Goal: Task Accomplishment & Management: Use online tool/utility

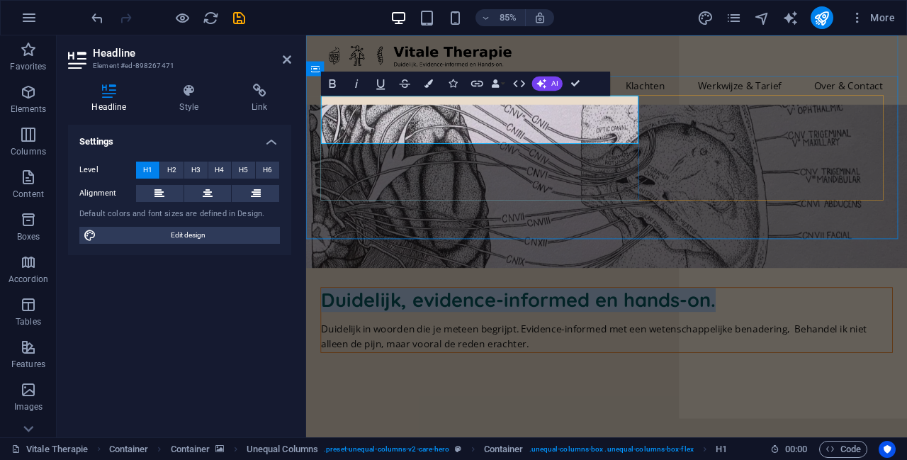
click at [465, 332] on h1 "Duidelijk, evidence-informed en hands-on." at bounding box center [660, 346] width 672 height 28
drag, startPoint x: 447, startPoint y: 150, endPoint x: 329, endPoint y: 117, distance: 122.9
click at [329, 332] on h1 "Duidelijk, evidence-informed en hands-on." at bounding box center [660, 346] width 672 height 28
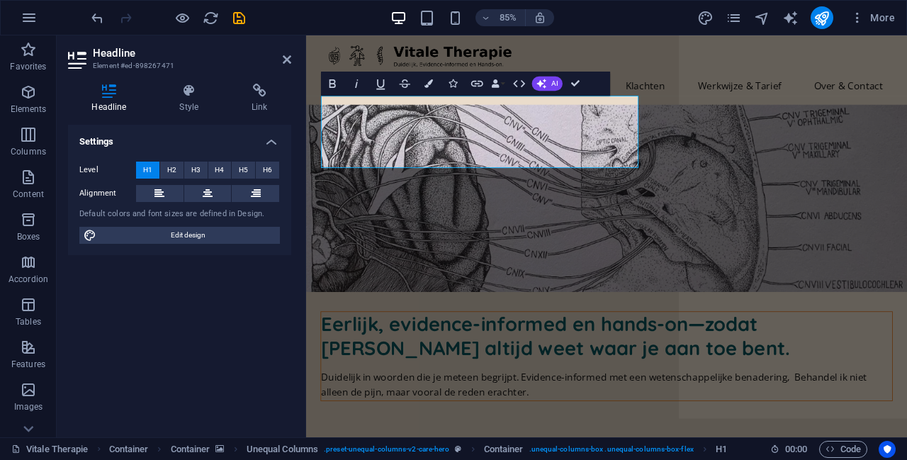
scroll to position [653, 2]
click at [591, 361] on h1 "Eerlijk, evidence-informed en hands-on—zodat [PERSON_NAME] altijd weet waar je …" at bounding box center [660, 389] width 672 height 57
click at [428, 361] on h1 "Eerlijk, evidence-informed en hands-on—zodat [PERSON_NAME] altijd weet waar je …" at bounding box center [660, 389] width 672 height 57
click at [454, 361] on h1 "Eerlijk, evidence-informed en hands-on —zodat [PERSON_NAME] altijd weet waar je…" at bounding box center [660, 389] width 672 height 57
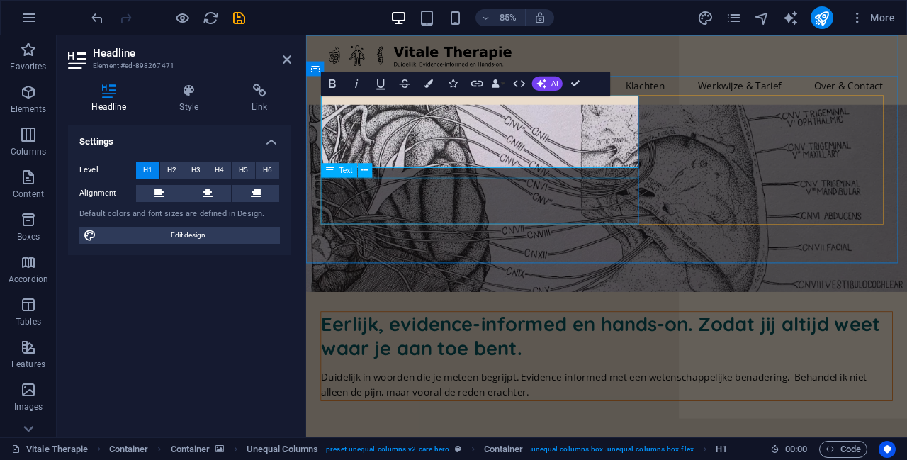
click at [508, 429] on div "Duidelijk in woorden die je meteen begrijpt. Evidence-informed met een wetensch…" at bounding box center [660, 447] width 672 height 36
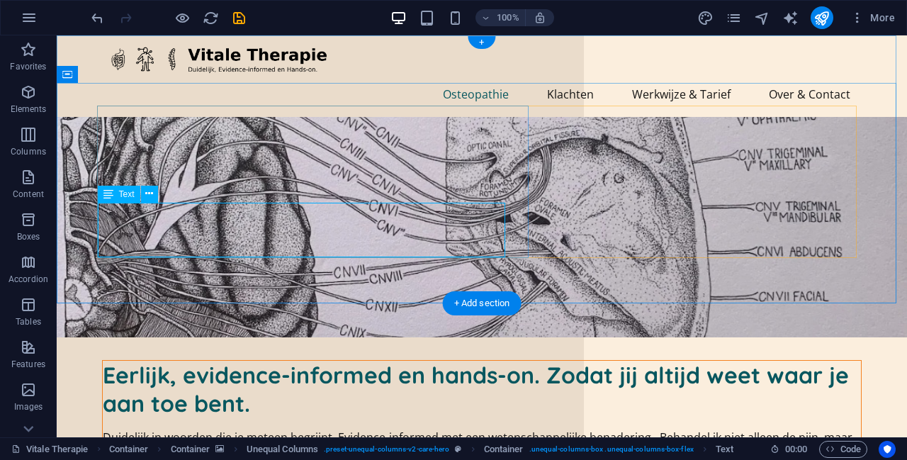
click at [288, 429] on div "Duidelijk in woorden die je meteen begrijpt. Evidence-informed met een wetensch…" at bounding box center [482, 447] width 758 height 36
click at [191, 429] on div "Duidelijk in woorden die je meteen begrijpt. Evidence-informed met een wetensch…" at bounding box center [482, 447] width 758 height 36
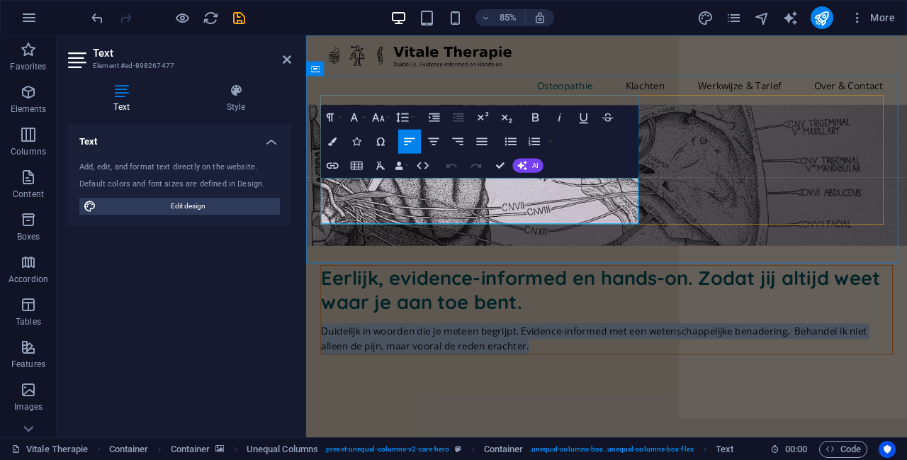
drag, startPoint x: 502, startPoint y: 247, endPoint x: 326, endPoint y: 213, distance: 179.6
click at [326, 374] on p "Duidelijk in woorden die je meteen begrijpt. Evidence-informed met een wetensch…" at bounding box center [660, 392] width 672 height 36
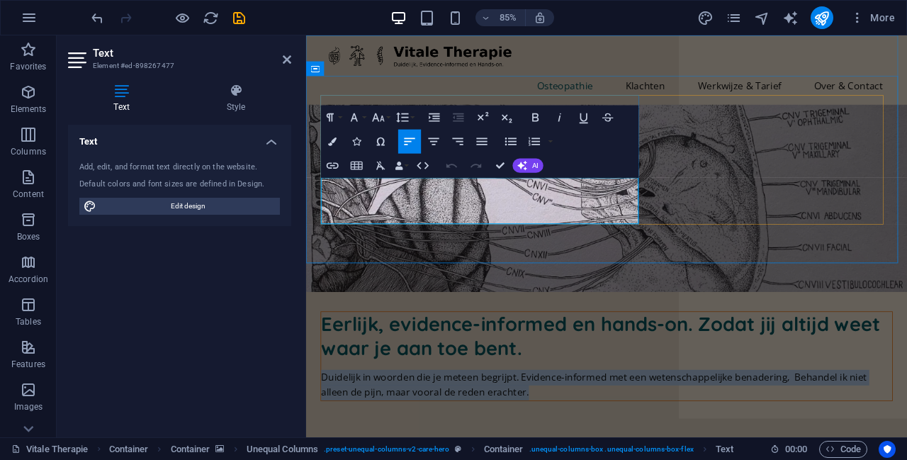
copy p "Duidelijk in woorden die je meteen begrijpt. Evidence-informed met een wetensch…"
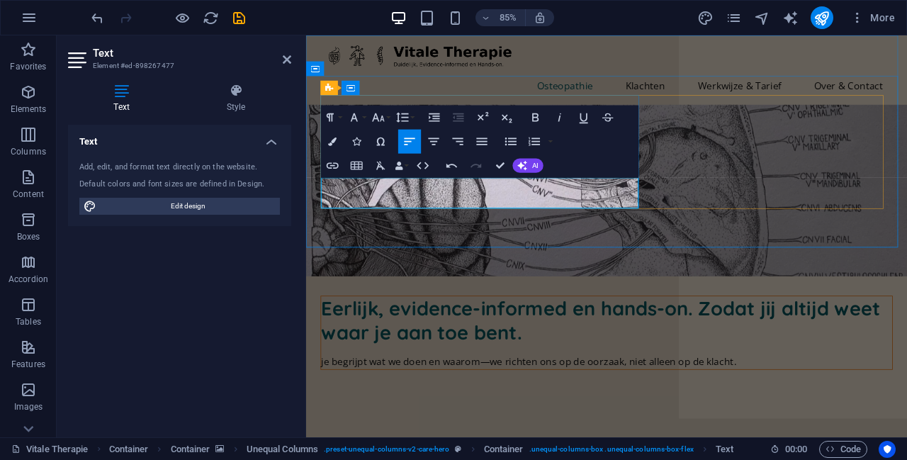
click at [327, 410] on p "je begrijpt wat we doen en waarom—we richten ons op de oorzaak, niet alleen op …" at bounding box center [660, 419] width 672 height 18
click at [472, 410] on p "Je begrijpt wat we doen en waarom—we richten ons op de oorzaak, niet alleen op …" at bounding box center [660, 419] width 672 height 18
click at [509, 410] on p "Je begrijpt wat we doen en waarom—we richten ons op de oorzaak, niet alleen op …" at bounding box center [660, 419] width 672 height 18
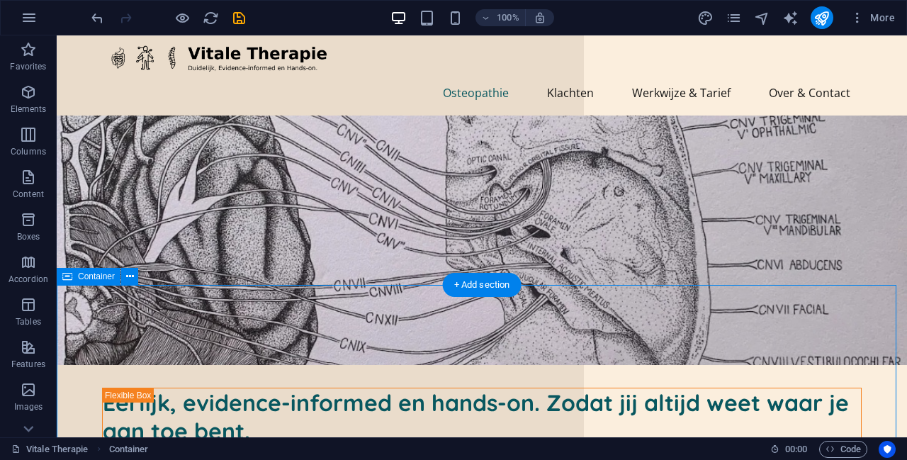
scroll to position [0, 0]
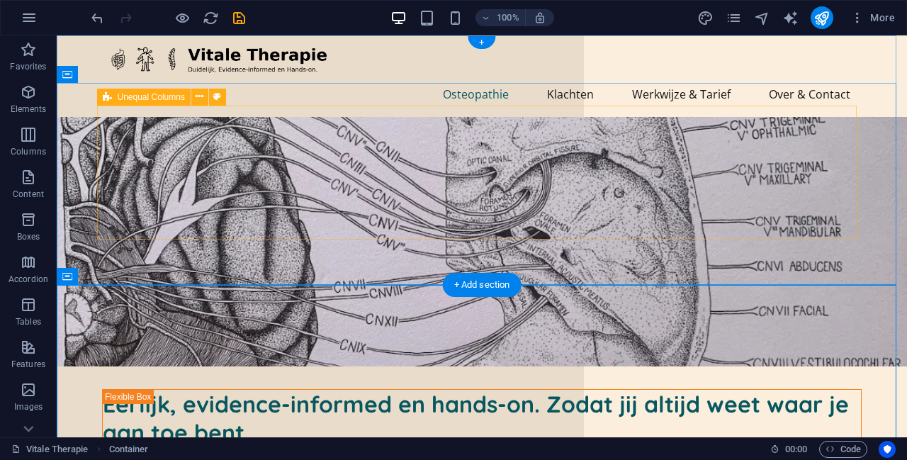
click at [738, 389] on div "Eerlijk, evidence-informed en hands-on. Zodat jij altijd weet waar je aan toe b…" at bounding box center [481, 433] width 759 height 88
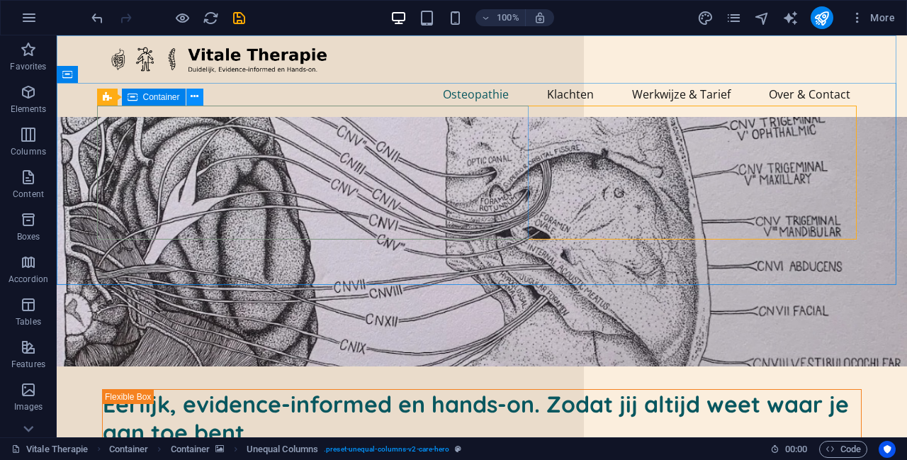
click at [193, 98] on icon at bounding box center [195, 96] width 8 height 15
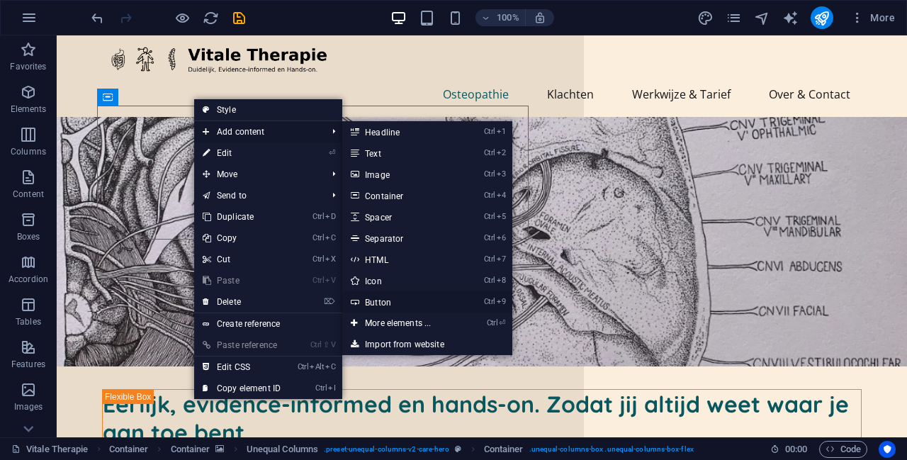
click at [400, 305] on link "Ctrl 9 Button" at bounding box center [400, 301] width 117 height 21
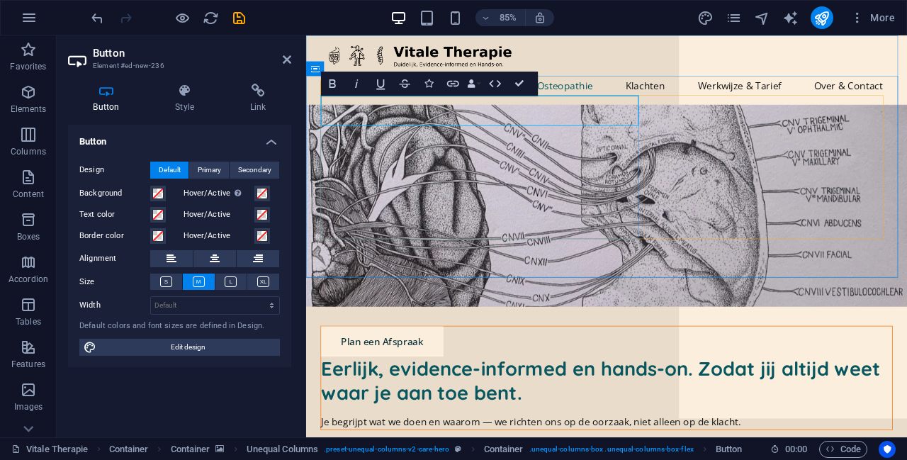
click at [401, 378] on link "Plan een Afspraak" at bounding box center [396, 395] width 144 height 35
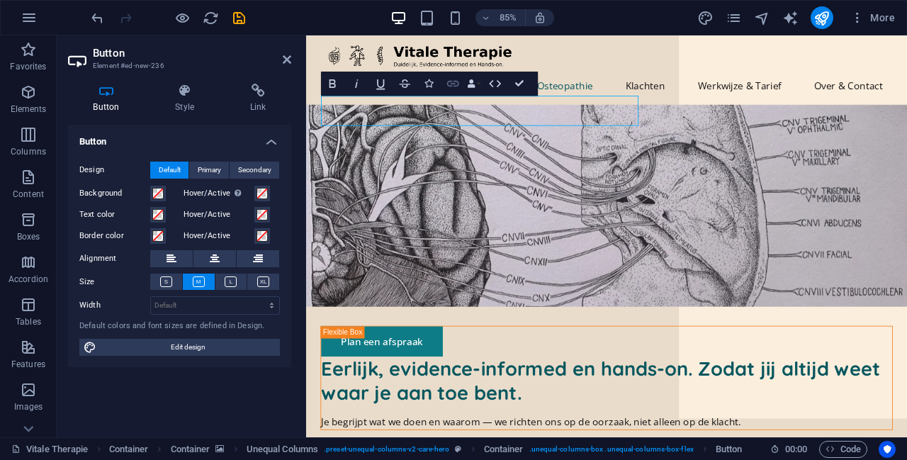
click at [455, 81] on icon "button" at bounding box center [453, 84] width 12 height 6
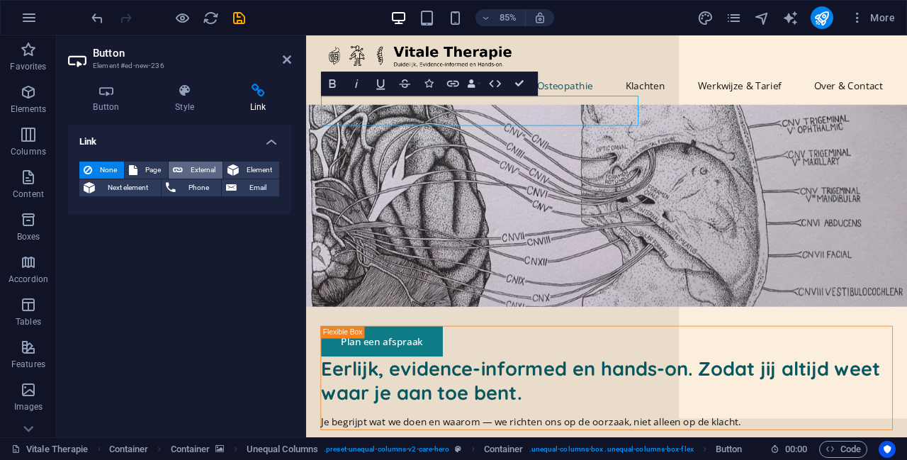
click at [198, 170] on span "External" at bounding box center [202, 170] width 31 height 17
select select "blank"
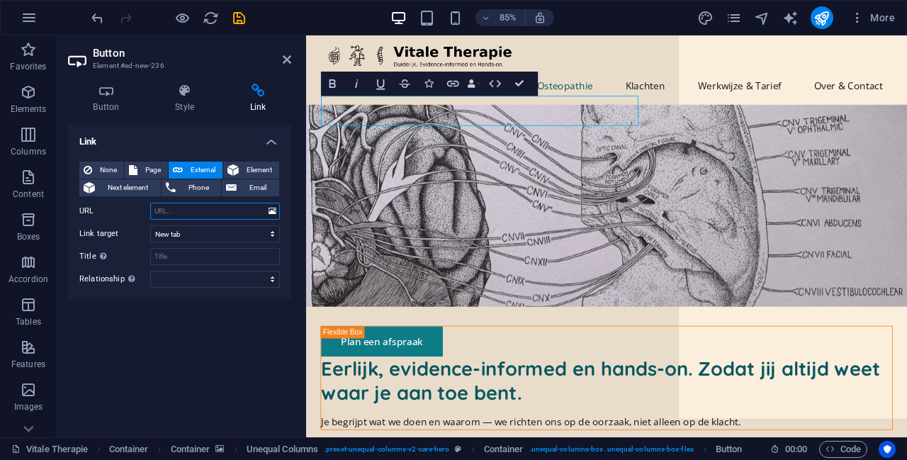
paste input "[URL][DOMAIN_NAME]"
type input "[URL][DOMAIN_NAME]"
click at [208, 257] on input "Title Additional link description, should not be the same as the link text. The…" at bounding box center [215, 256] width 130 height 17
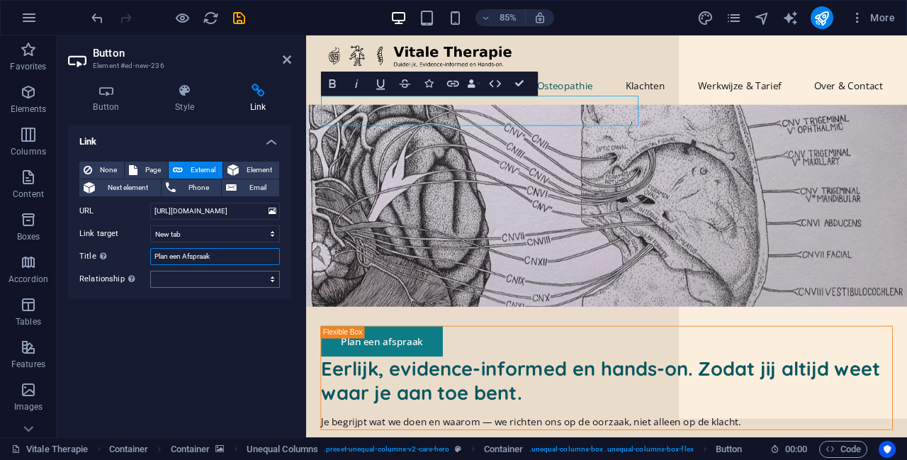
type input "Plan een Afspraak"
click at [238, 278] on select "alternate author bookmark external help license next nofollow noreferrer noopen…" at bounding box center [215, 279] width 130 height 17
select select "external"
click at [150, 271] on select "alternate author bookmark external help license next nofollow noreferrer noopen…" at bounding box center [215, 279] width 130 height 17
click at [216, 276] on select "alternate author bookmark external help license next nofollow noreferrer noopen…" at bounding box center [215, 279] width 130 height 17
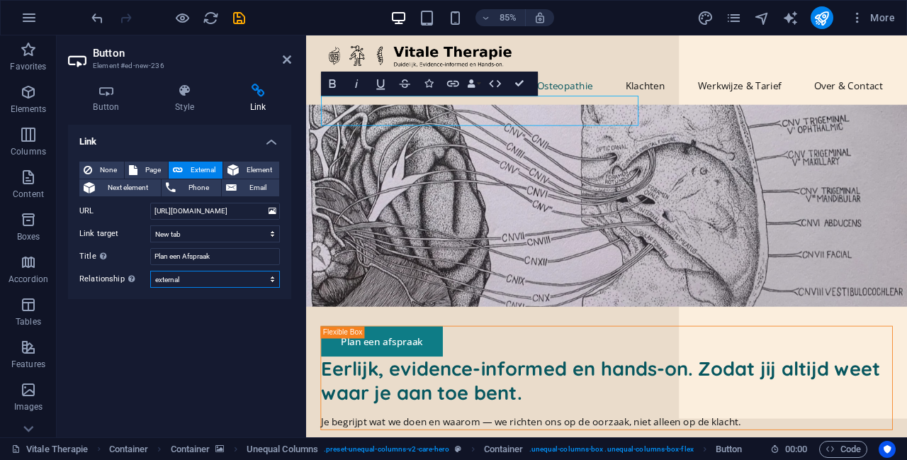
select select
click at [150, 271] on select "alternate author bookmark external help license next nofollow noreferrer noopen…" at bounding box center [215, 279] width 130 height 17
click at [188, 95] on icon at bounding box center [184, 91] width 69 height 14
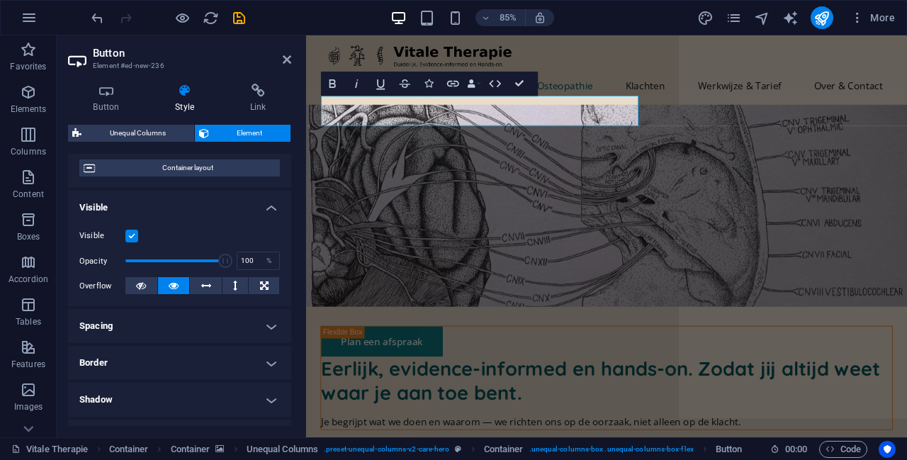
scroll to position [118, 0]
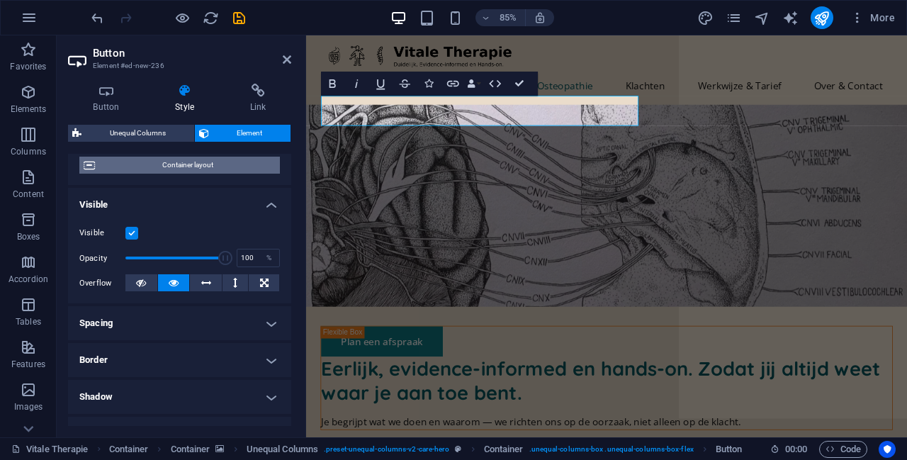
click at [178, 165] on span "Container layout" at bounding box center [187, 165] width 176 height 17
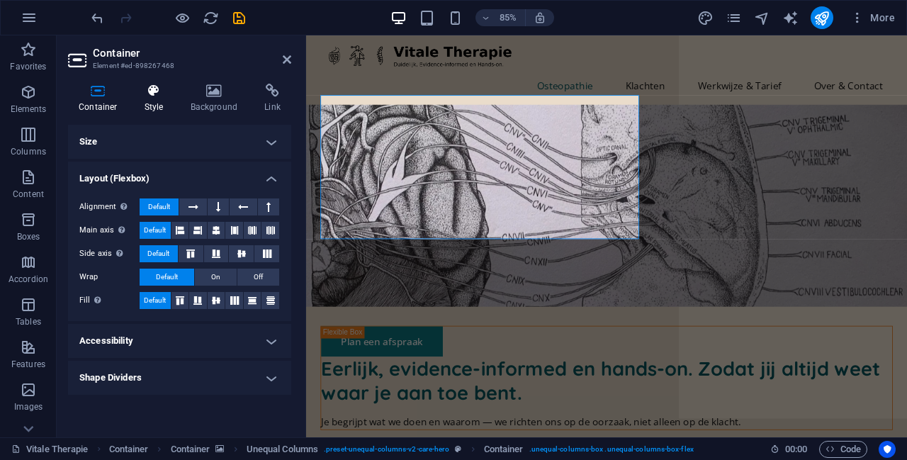
click at [159, 84] on icon at bounding box center [154, 91] width 40 height 14
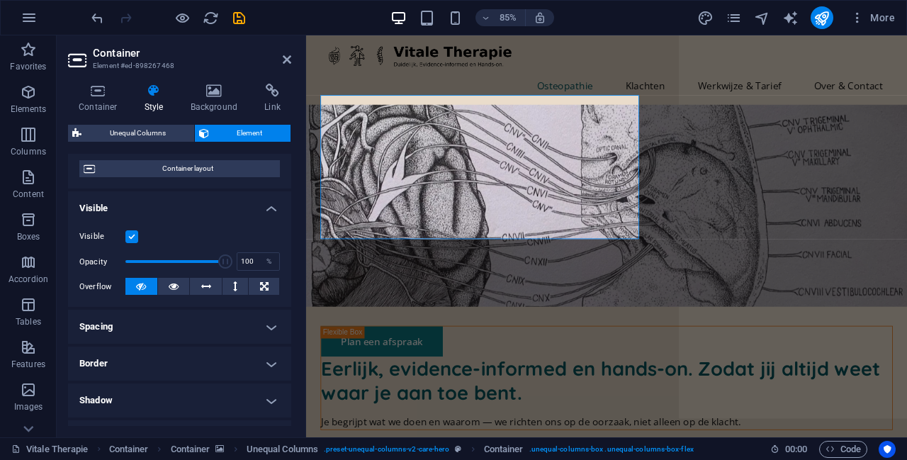
scroll to position [0, 0]
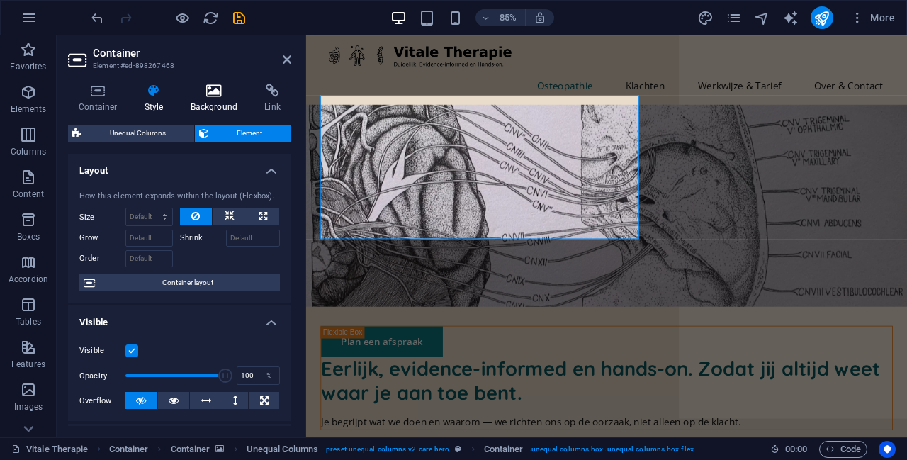
click at [206, 86] on icon at bounding box center [214, 91] width 69 height 14
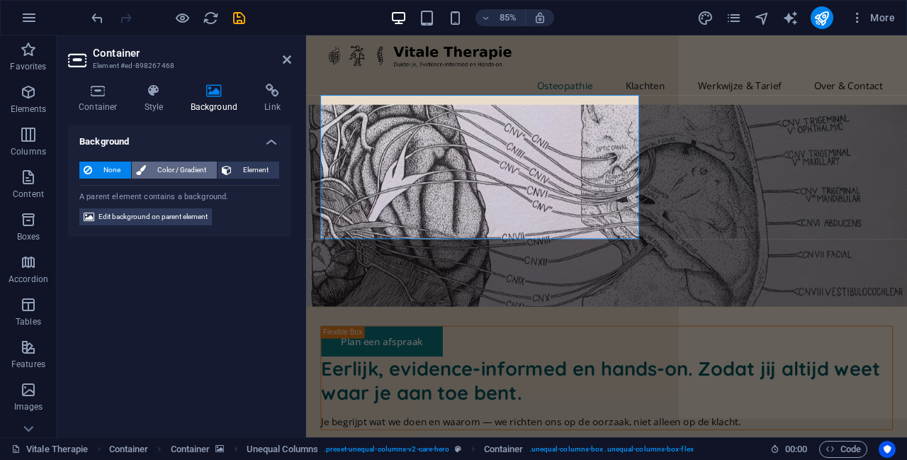
click at [173, 173] on span "Color / Gradient" at bounding box center [181, 170] width 62 height 17
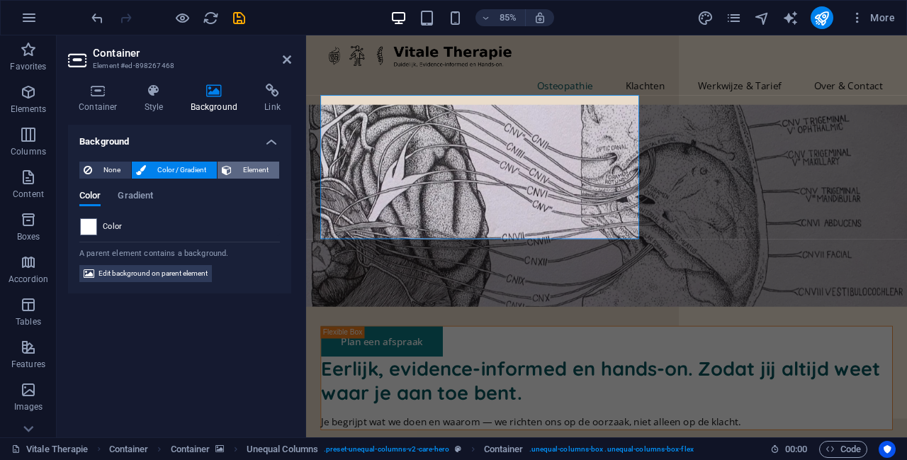
click at [240, 165] on span "Element" at bounding box center [255, 170] width 39 height 17
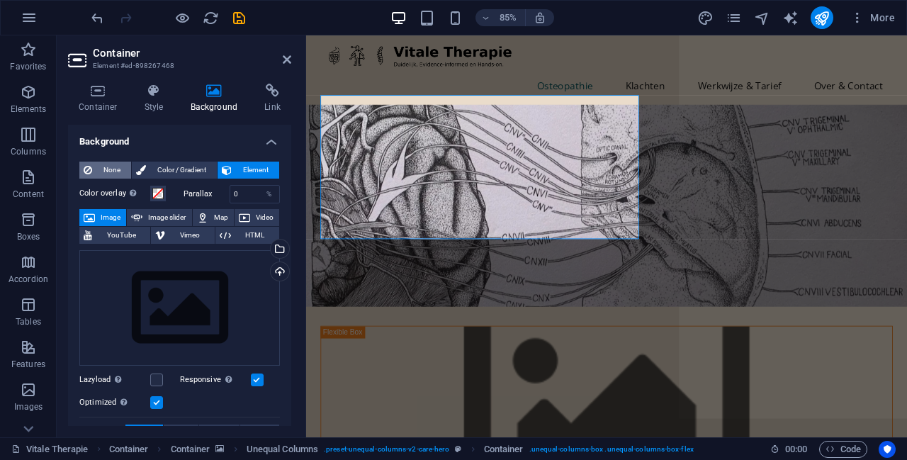
click at [106, 169] on span "None" at bounding box center [111, 170] width 30 height 17
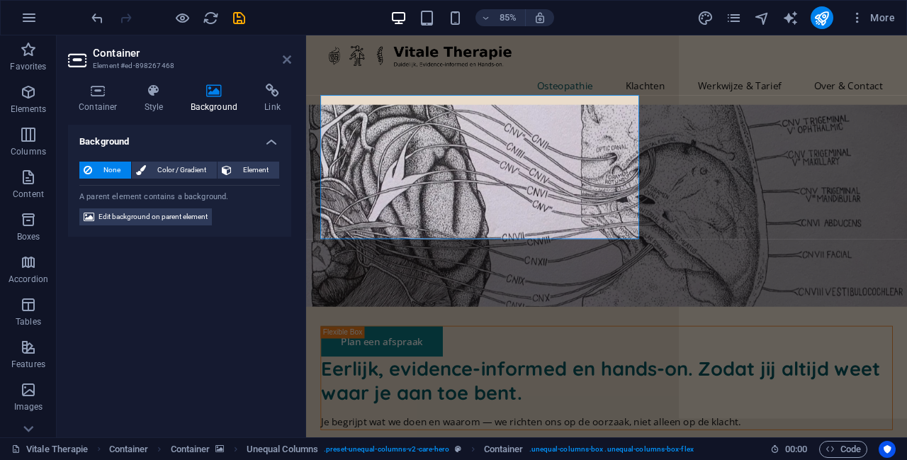
click at [283, 55] on icon at bounding box center [287, 59] width 9 height 11
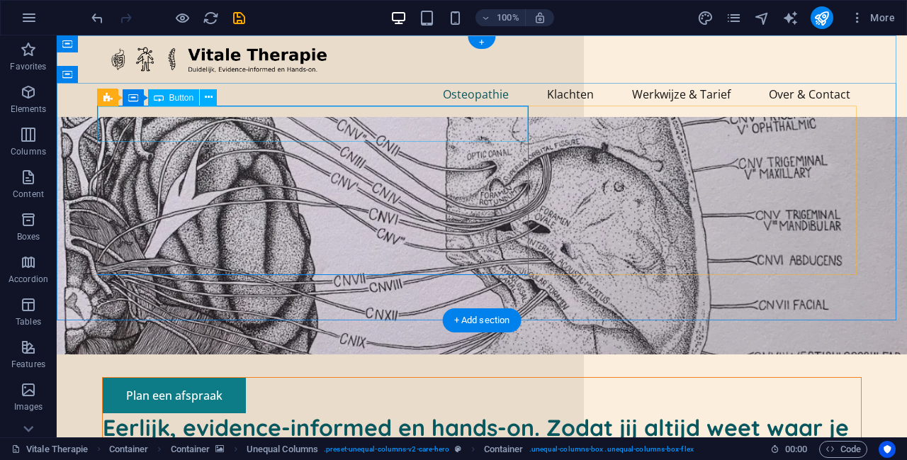
click at [214, 378] on div "Plan een afspraak" at bounding box center [482, 395] width 758 height 35
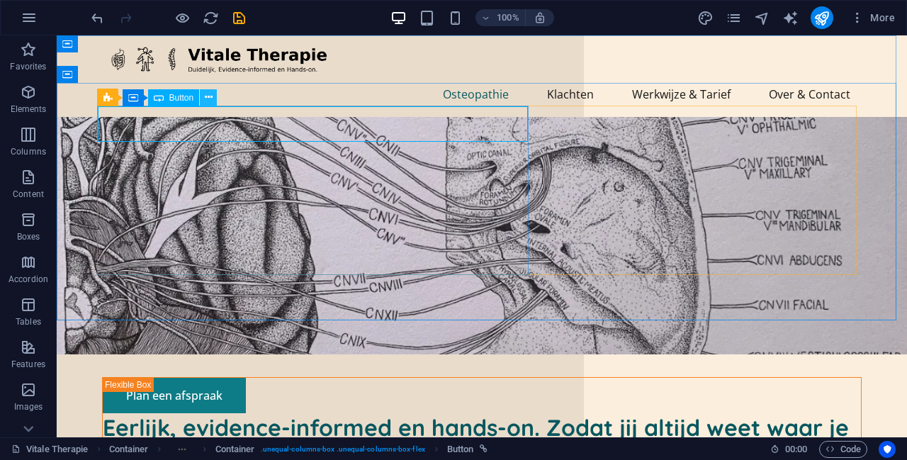
click at [210, 102] on icon at bounding box center [209, 97] width 8 height 15
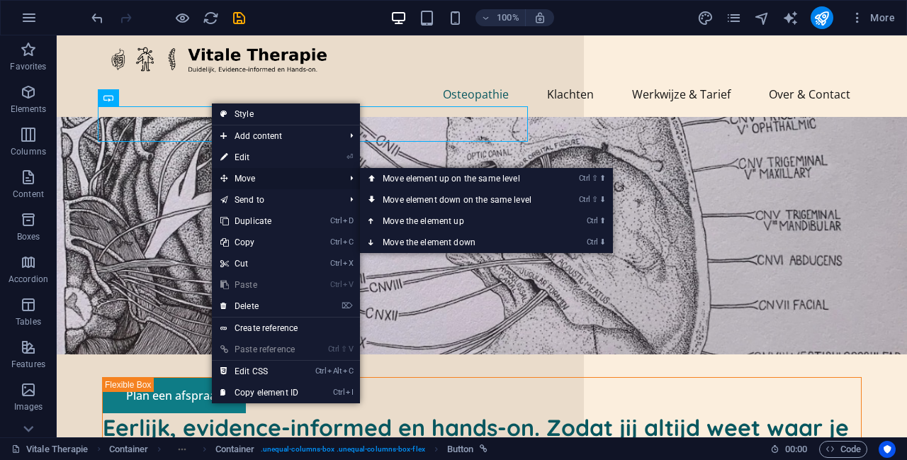
click at [244, 176] on span "Move" at bounding box center [275, 178] width 127 height 21
click at [445, 201] on link "Ctrl ⇧ ⬇ Move element down on the same level" at bounding box center [460, 199] width 200 height 21
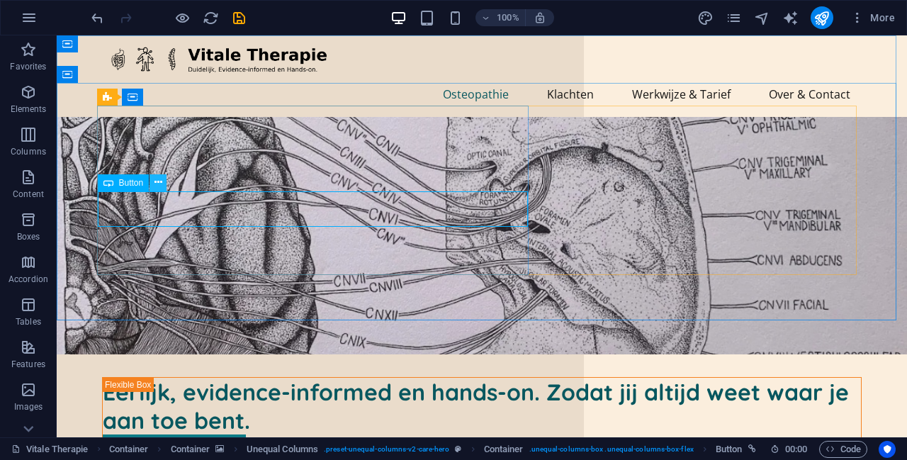
click at [157, 183] on icon at bounding box center [158, 182] width 8 height 15
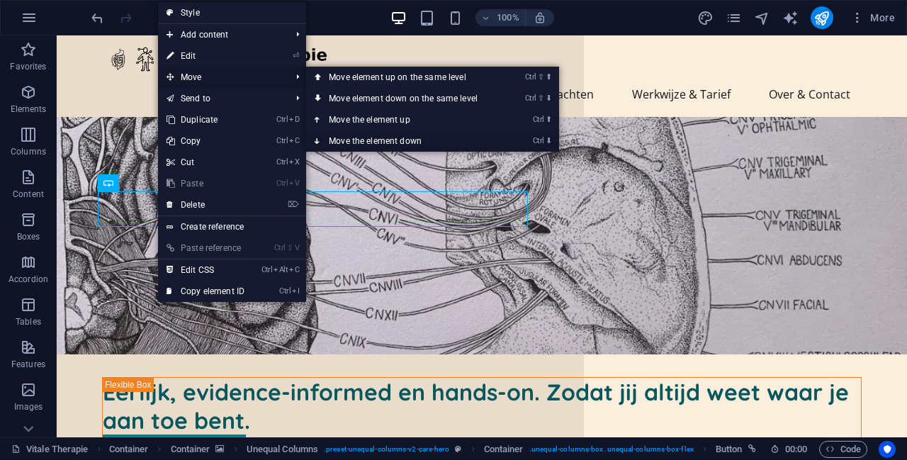
click at [412, 140] on link "Ctrl ⬇ Move the element down" at bounding box center [406, 140] width 200 height 21
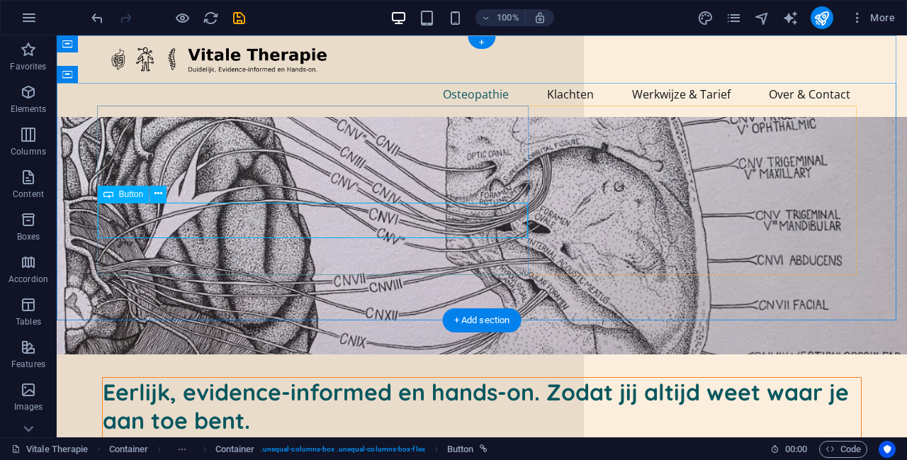
click at [217, 446] on div "Plan een afspraak" at bounding box center [482, 463] width 758 height 35
click at [160, 434] on div at bounding box center [482, 439] width 758 height 11
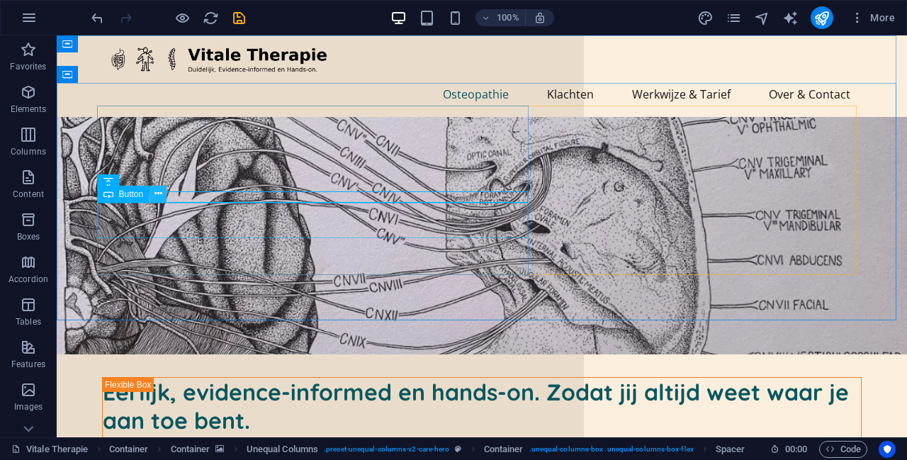
click at [152, 196] on button at bounding box center [157, 194] width 17 height 17
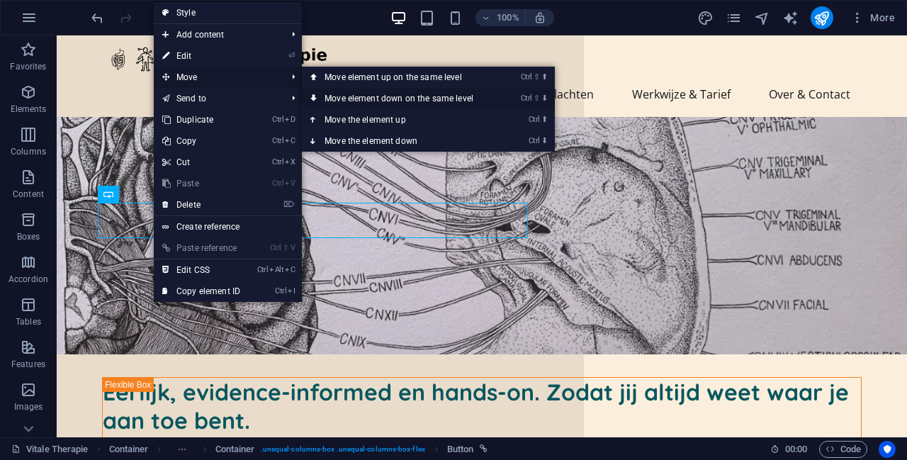
click at [383, 98] on link "Ctrl ⇧ ⬇ Move element down on the same level" at bounding box center [402, 98] width 200 height 21
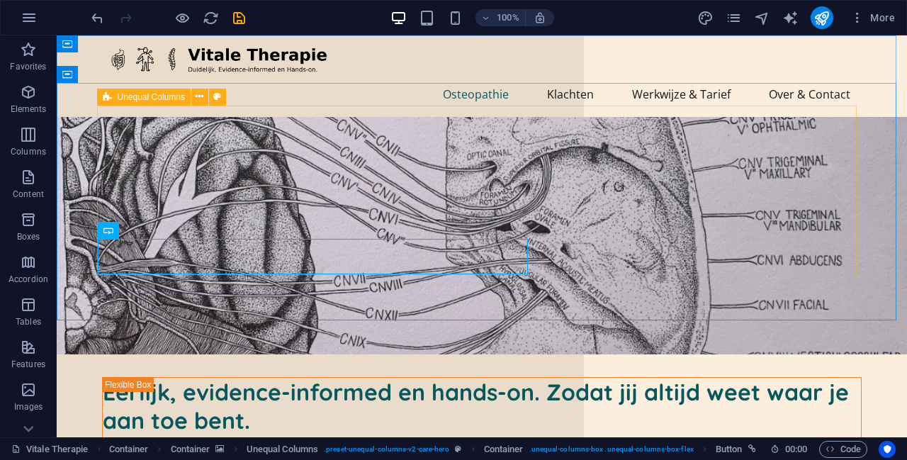
click at [177, 97] on span "Unequal Columns" at bounding box center [151, 97] width 67 height 9
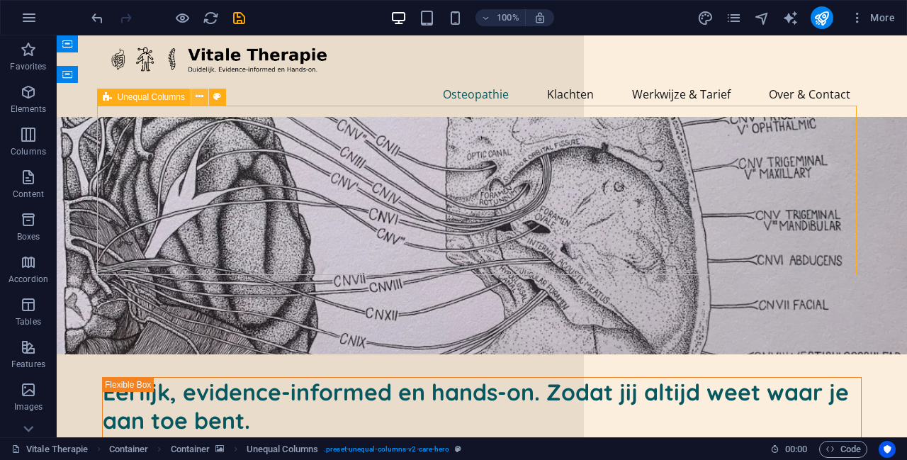
click at [201, 97] on icon at bounding box center [200, 96] width 8 height 15
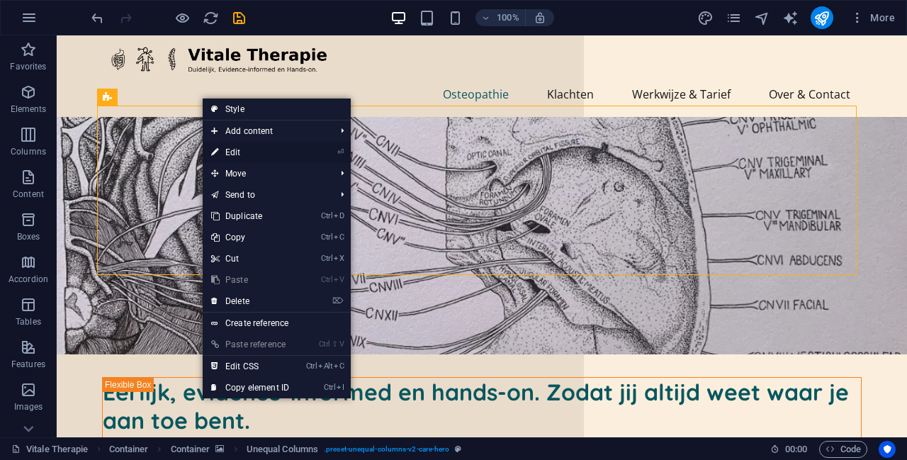
click at [298, 149] on link "⏎ Edit" at bounding box center [250, 152] width 95 height 21
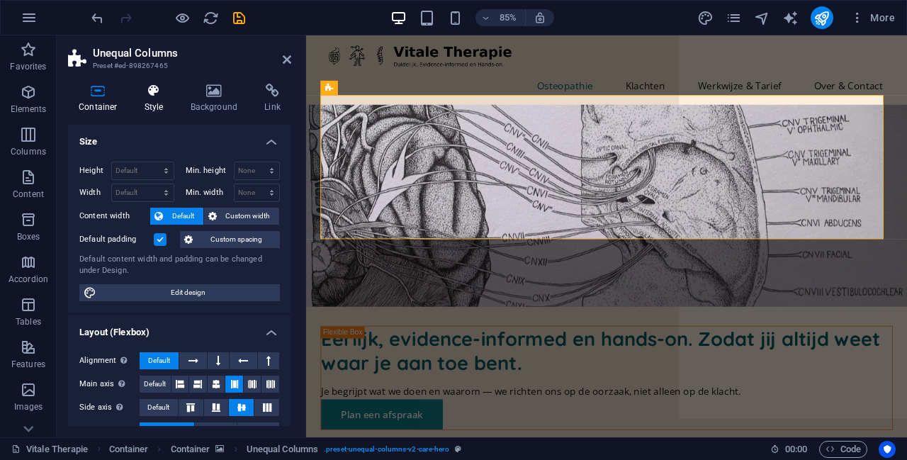
click at [157, 96] on icon at bounding box center [154, 91] width 40 height 14
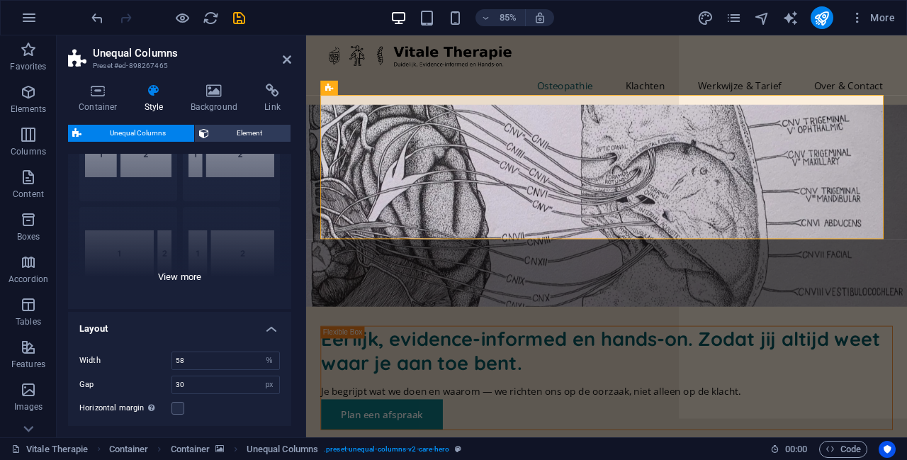
scroll to position [86, 0]
click at [176, 272] on div "[PHONE_NUMBER] [PHONE_NUMBER] 70-30 Default" at bounding box center [179, 199] width 223 height 213
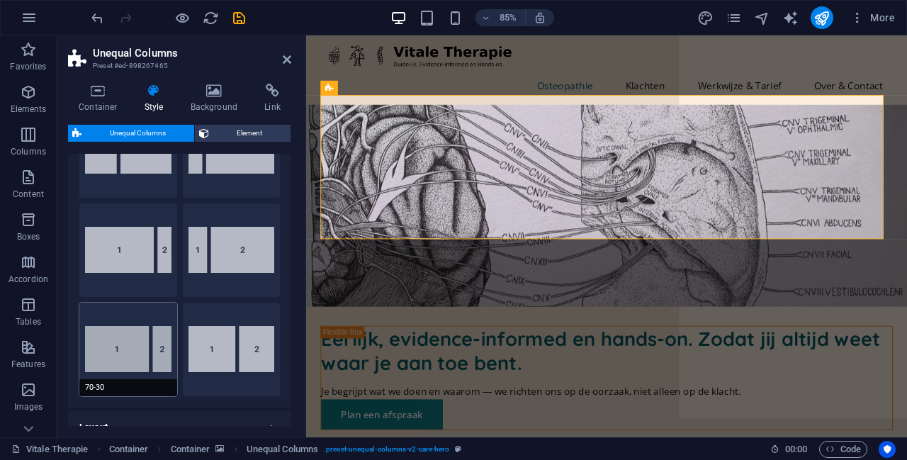
click at [145, 342] on button "70-30" at bounding box center [128, 350] width 98 height 94
type input "70"
type input "2"
select select "rem"
type input "30"
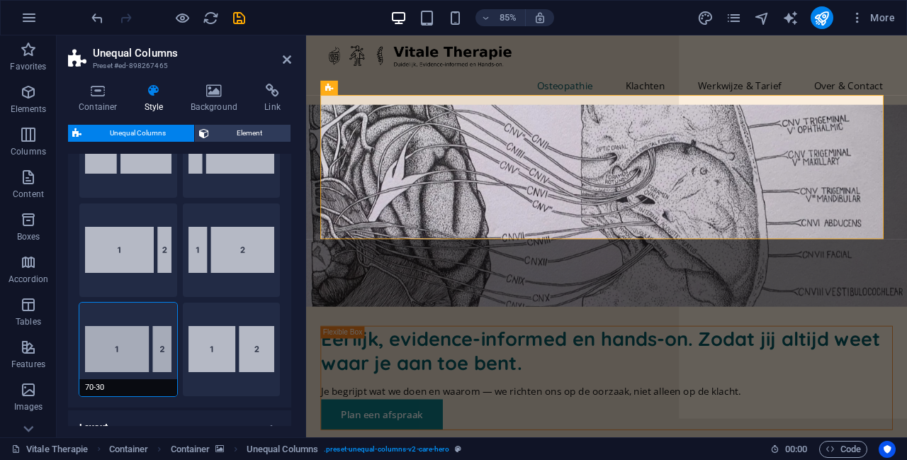
select select "px"
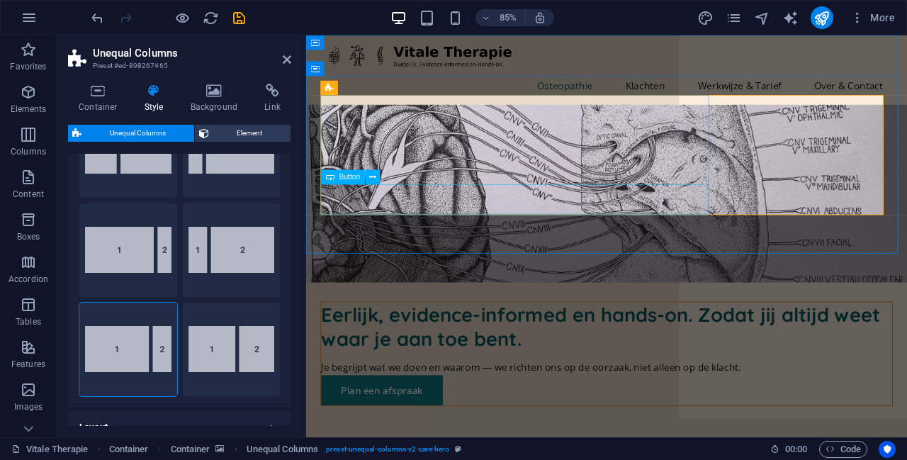
click at [448, 435] on div "Plan een afspraak" at bounding box center [660, 452] width 672 height 35
click at [372, 174] on icon at bounding box center [372, 177] width 6 height 13
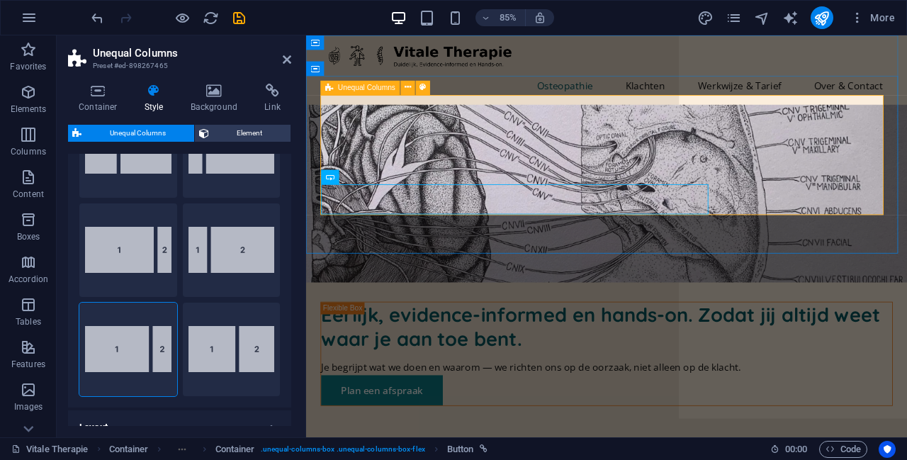
click at [849, 349] on div "Eerlijk, evidence-informed en hands-on. Zodat jij altijd weet waar je aan toe b…" at bounding box center [659, 410] width 673 height 123
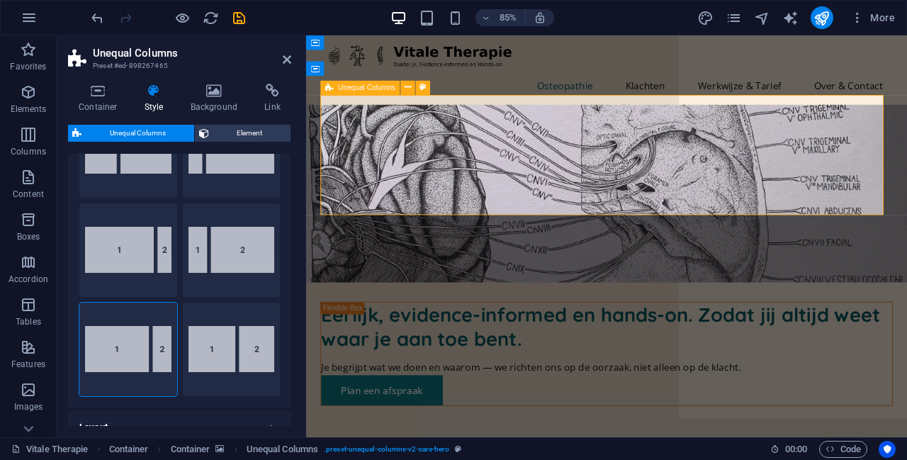
click at [827, 349] on div "Eerlijk, evidence-informed en hands-on. Zodat jij altijd weet waar je aan toe b…" at bounding box center [659, 410] width 673 height 123
click at [810, 349] on div "Eerlijk, evidence-informed en hands-on. Zodat jij altijd weet waar je aan toe b…" at bounding box center [659, 410] width 673 height 123
click at [286, 56] on icon at bounding box center [287, 59] width 9 height 11
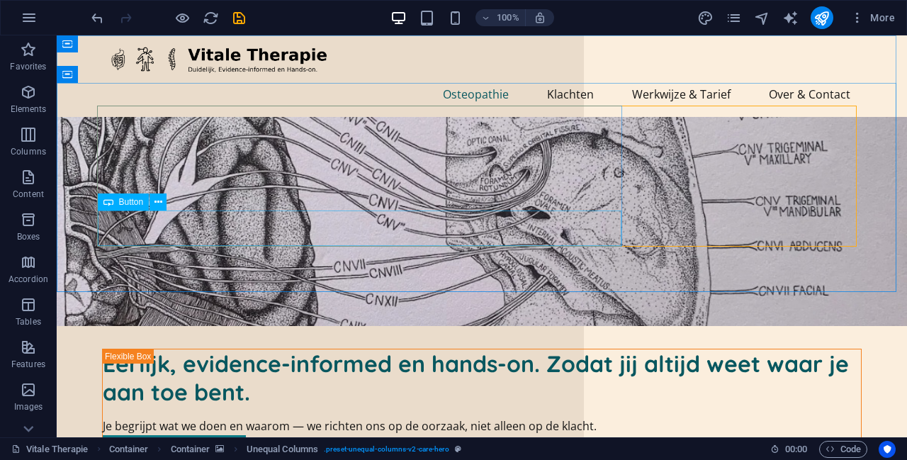
click at [128, 204] on span "Button" at bounding box center [131, 202] width 25 height 9
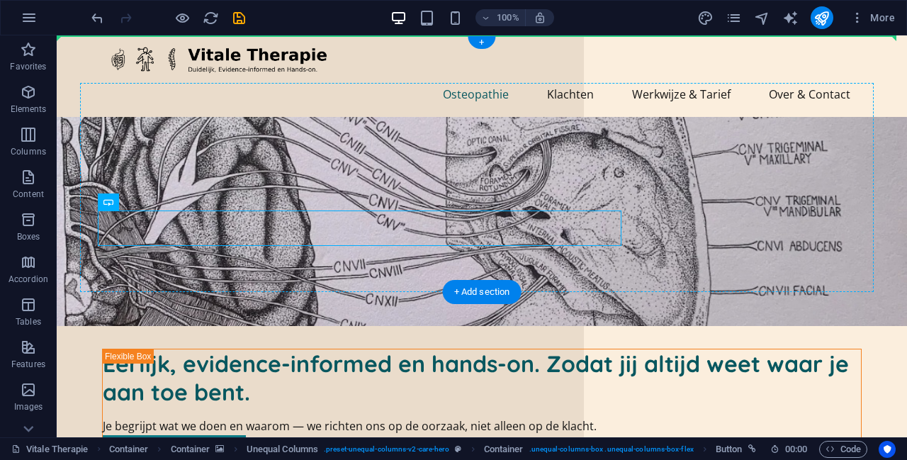
drag, startPoint x: 186, startPoint y: 239, endPoint x: 674, endPoint y: 147, distance: 496.6
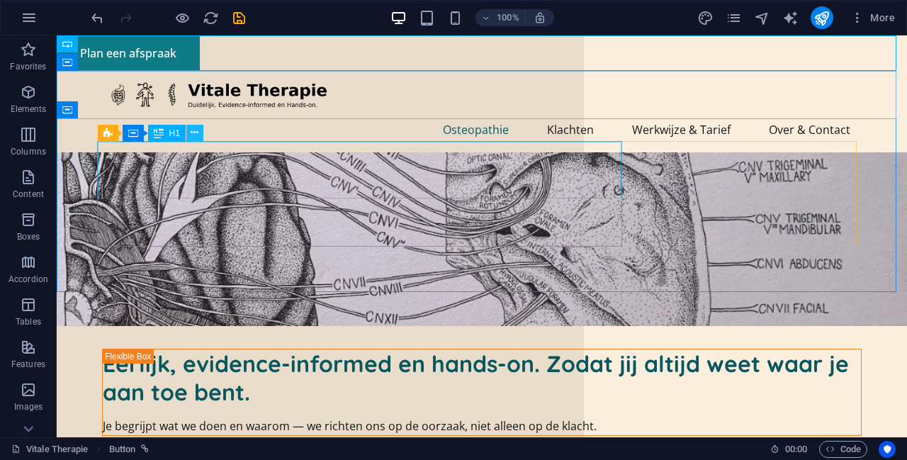
click at [192, 131] on icon at bounding box center [195, 132] width 8 height 15
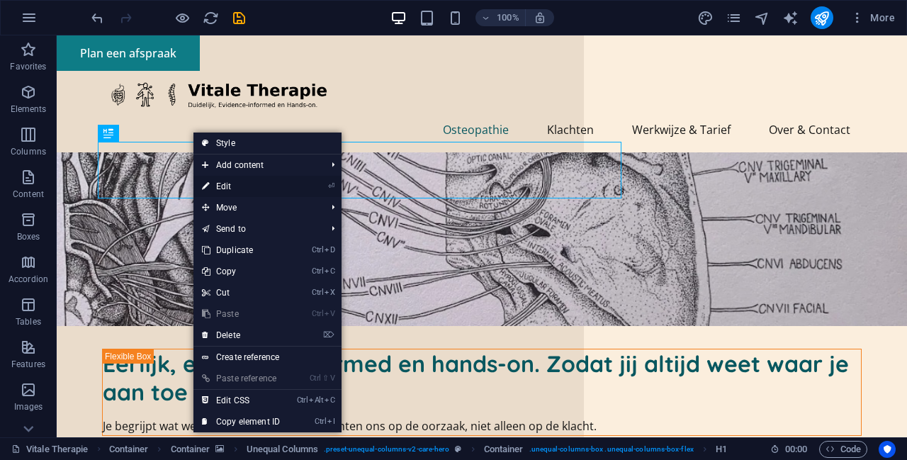
click at [288, 189] on link "⏎ Edit" at bounding box center [240, 186] width 95 height 21
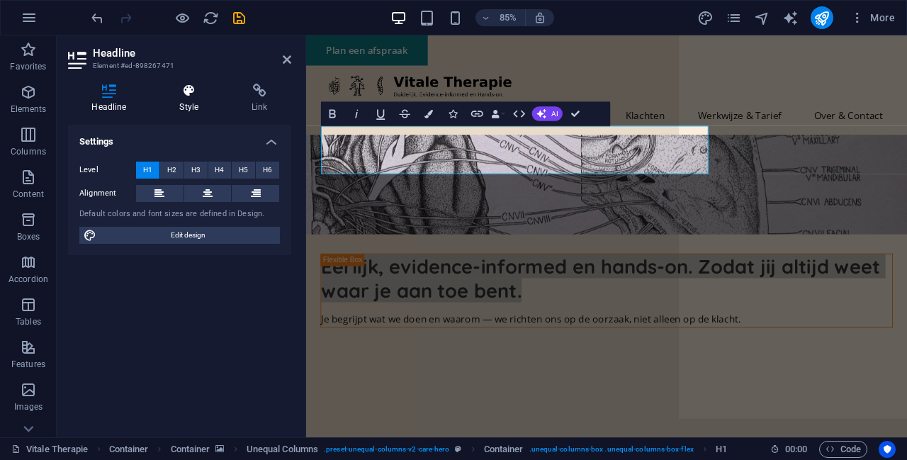
click at [193, 94] on icon at bounding box center [189, 91] width 67 height 14
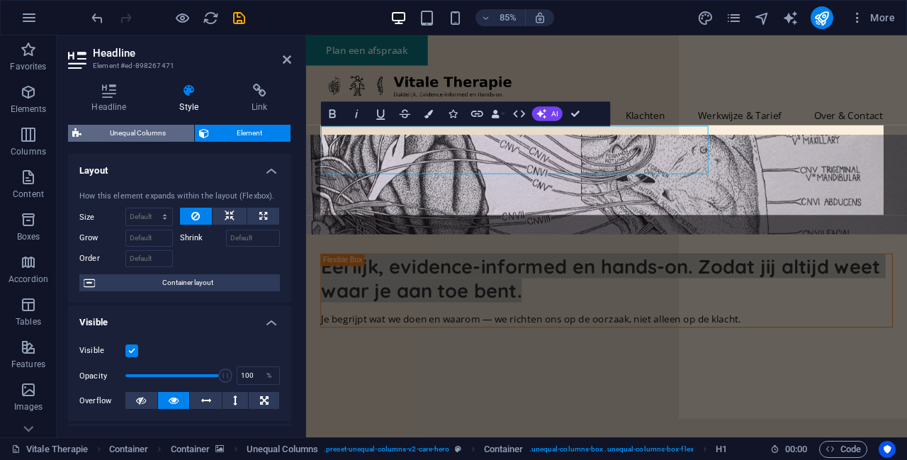
click at [153, 137] on span "Unequal Columns" at bounding box center [138, 133] width 104 height 17
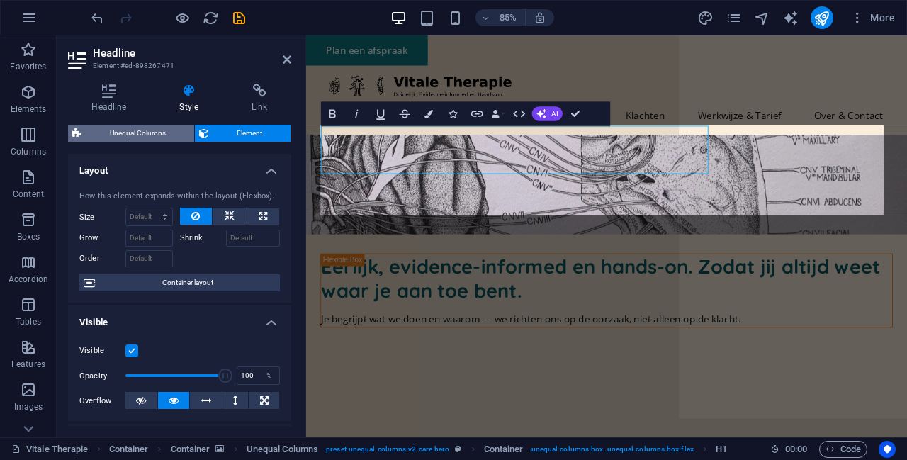
select select "%"
select select "px"
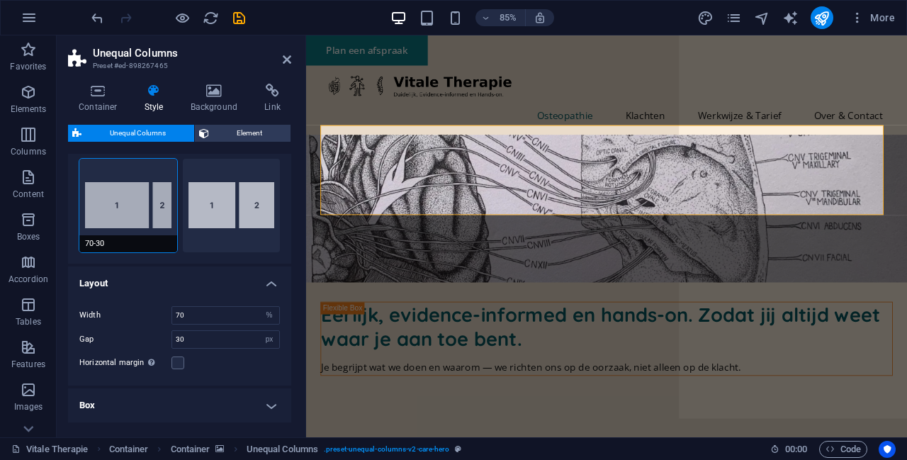
scroll to position [283, 0]
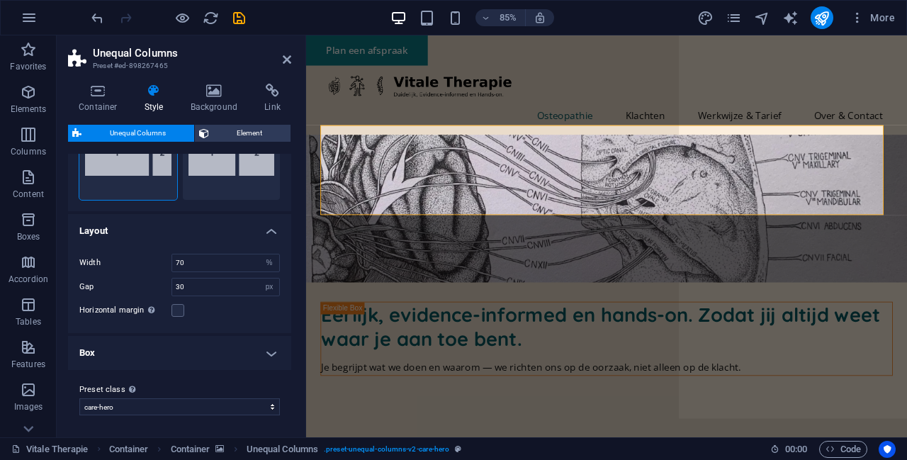
click at [191, 346] on h4 "Box" at bounding box center [179, 353] width 223 height 34
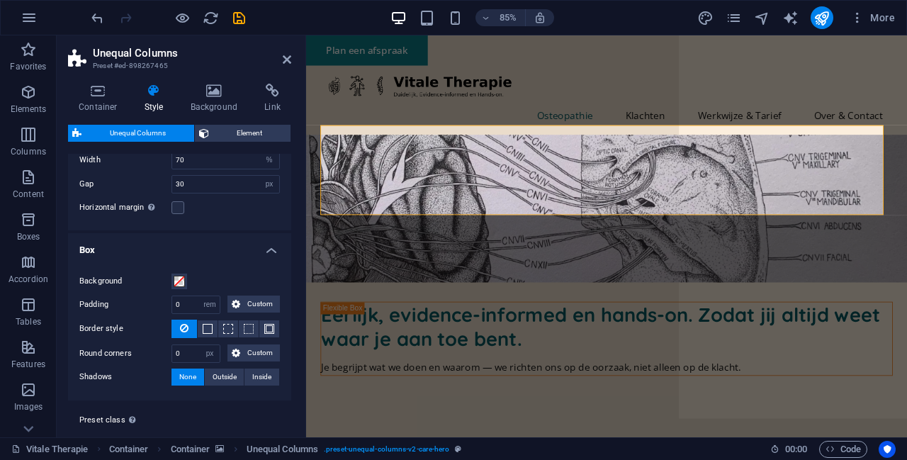
scroll to position [416, 0]
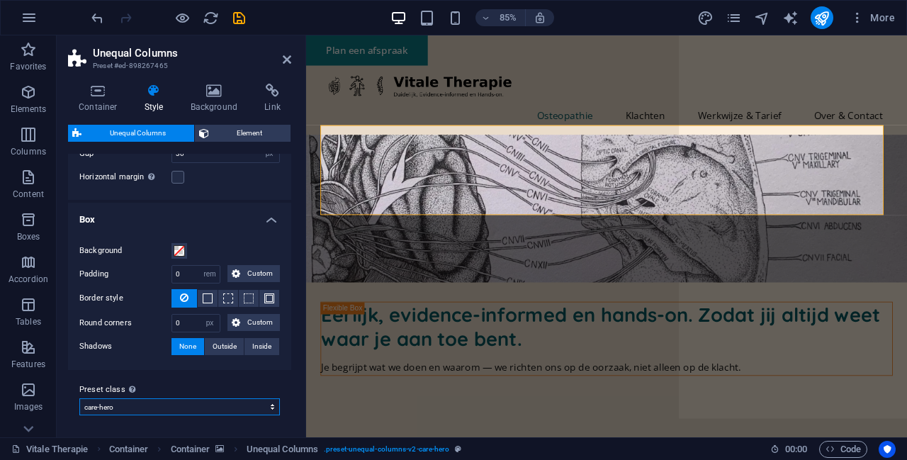
click at [189, 407] on select "care-hero care care-contact Add preset class" at bounding box center [179, 406] width 200 height 17
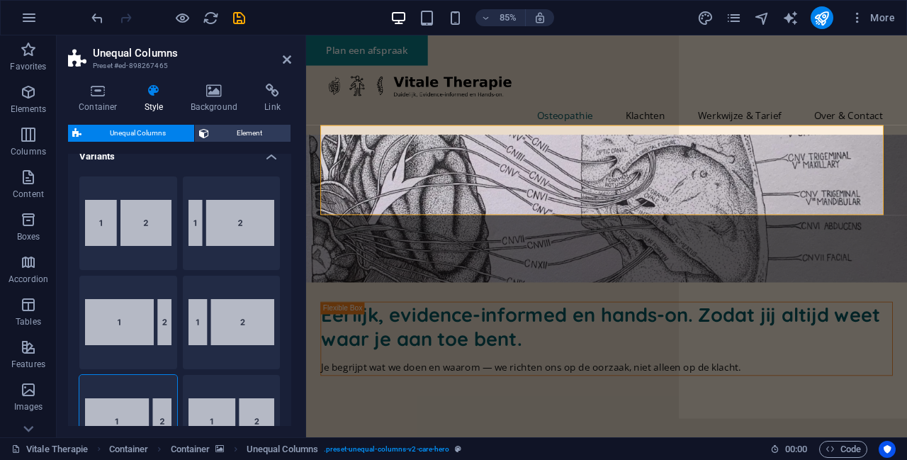
scroll to position [0, 0]
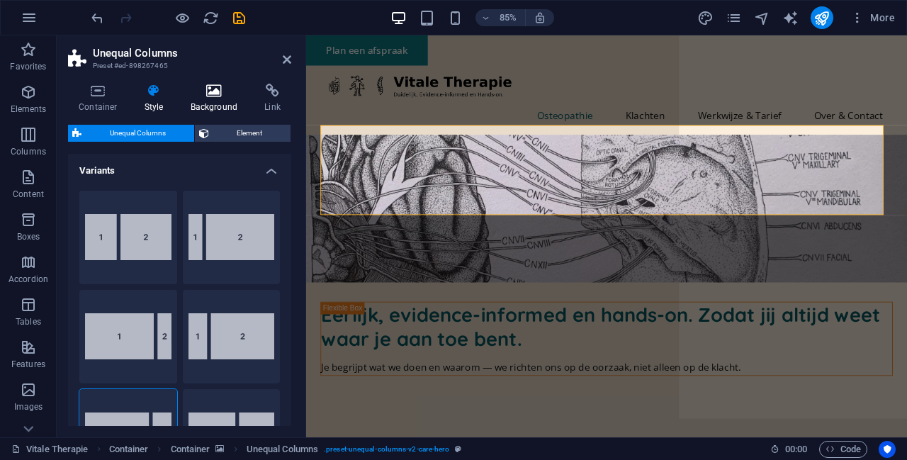
click at [210, 96] on icon at bounding box center [214, 91] width 69 height 14
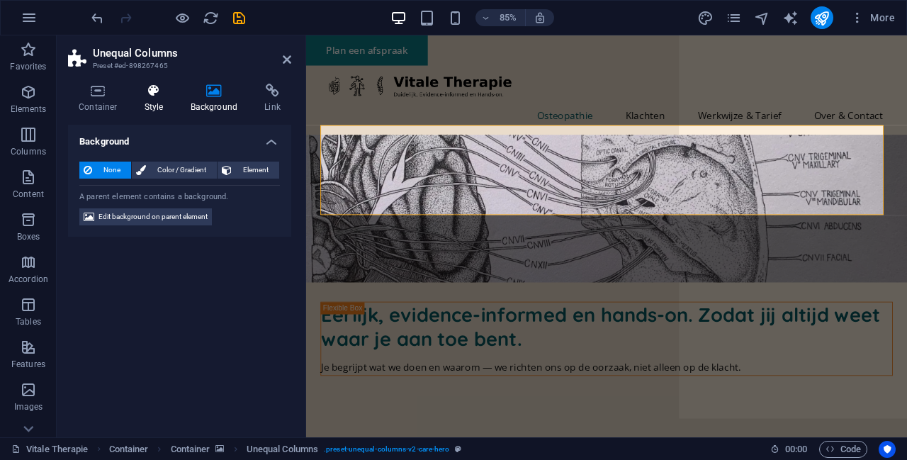
click at [140, 103] on h4 "Style" at bounding box center [157, 99] width 46 height 30
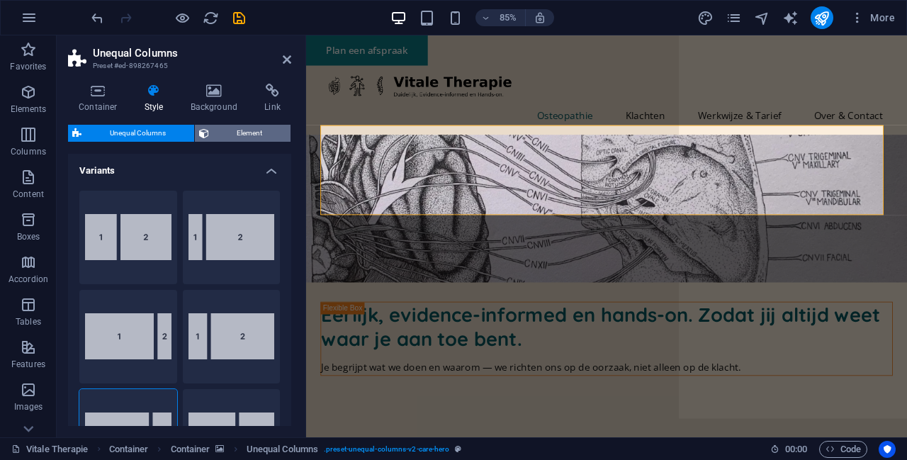
click at [256, 136] on span "Element" at bounding box center [250, 133] width 74 height 17
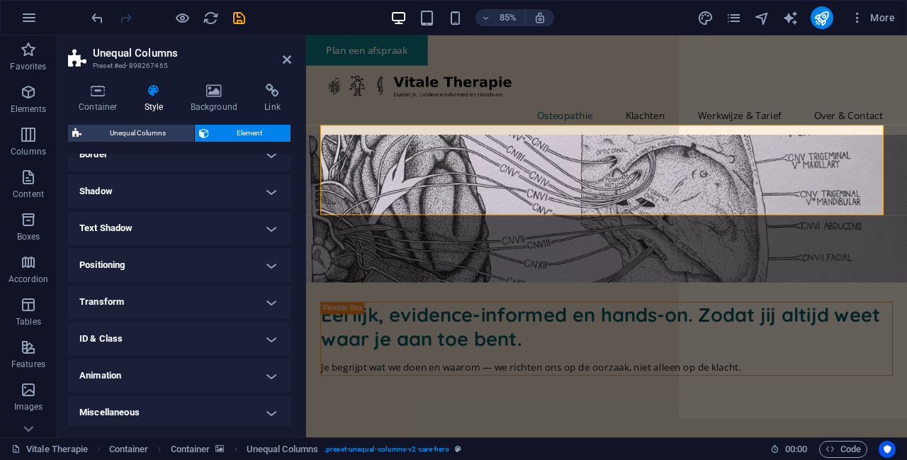
scroll to position [327, 0]
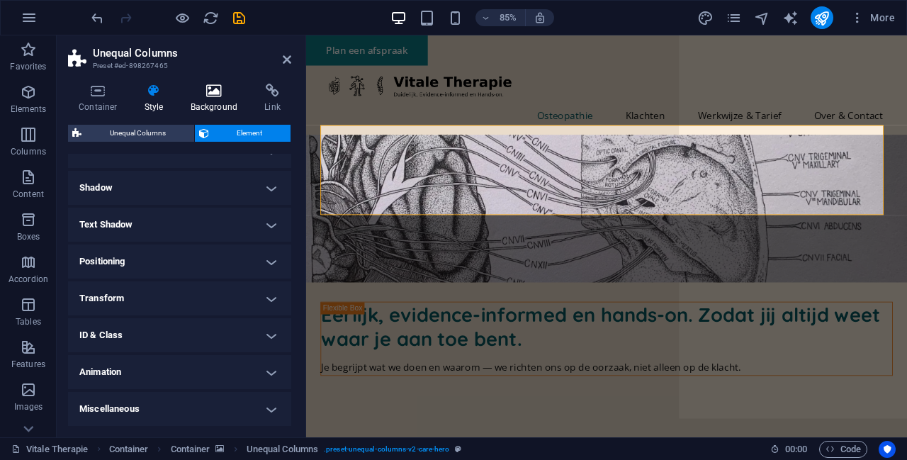
click at [216, 84] on icon at bounding box center [214, 91] width 69 height 14
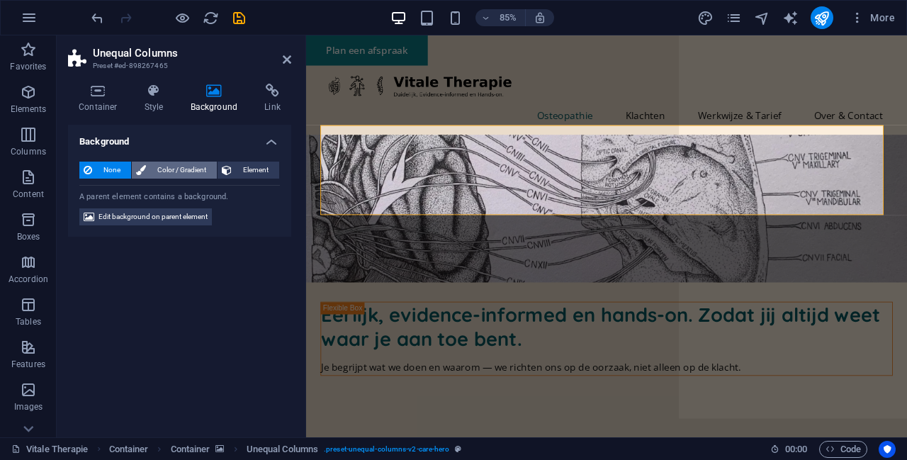
click at [195, 162] on span "Color / Gradient" at bounding box center [181, 170] width 62 height 17
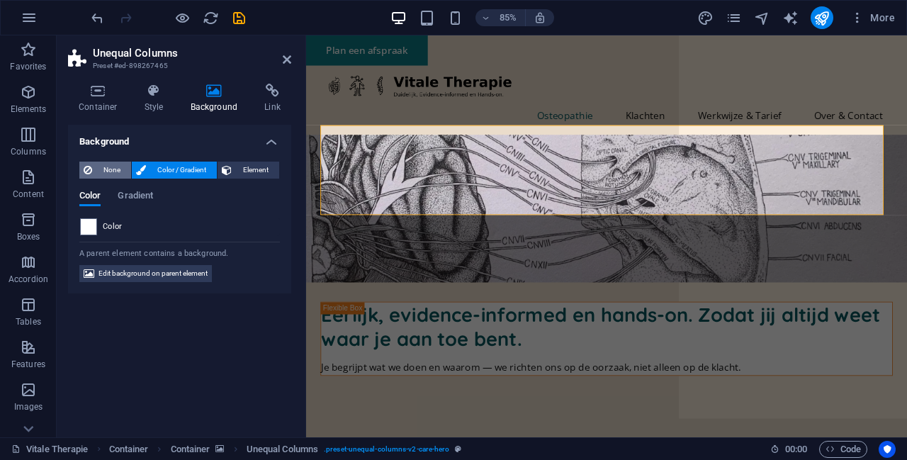
click at [107, 172] on span "None" at bounding box center [111, 170] width 30 height 17
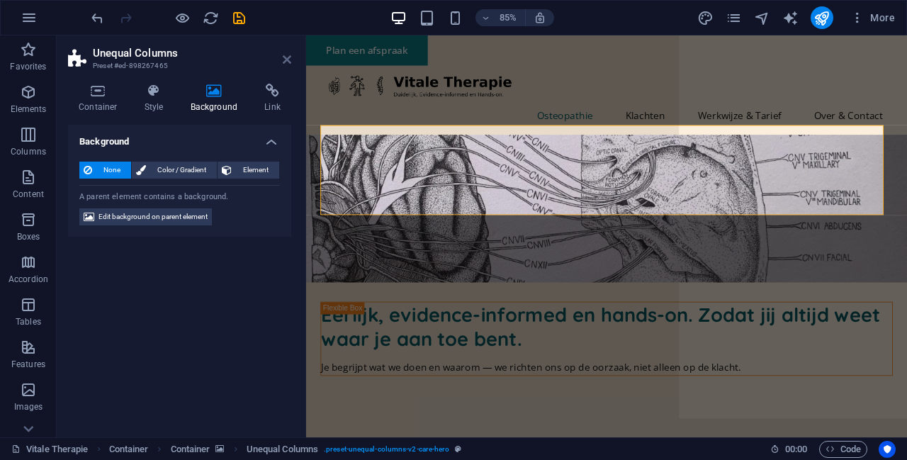
click at [283, 57] on icon at bounding box center [287, 59] width 9 height 11
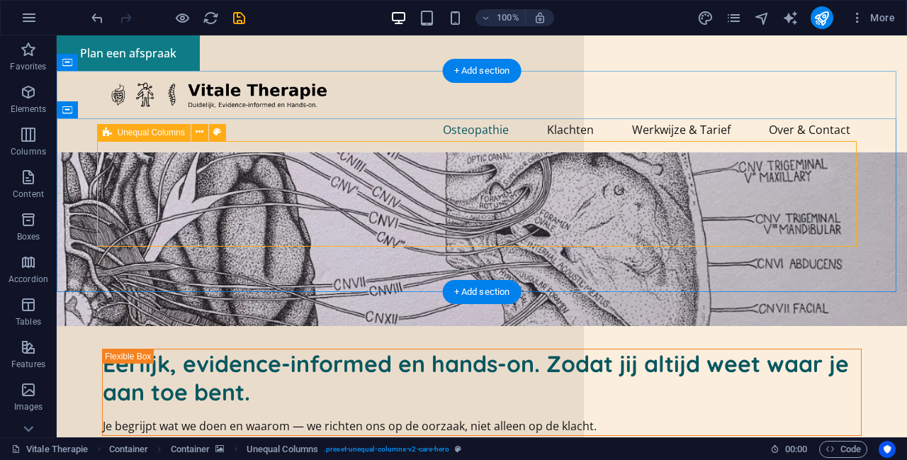
click at [662, 349] on div "Eerlijk, evidence-informed en hands-on. Zodat jij altijd weet waar je aan toe b…" at bounding box center [481, 393] width 759 height 88
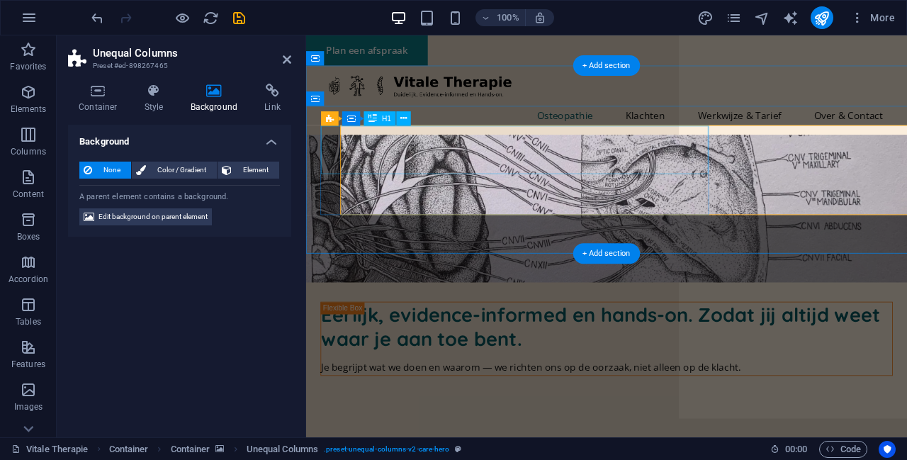
click at [724, 349] on div "Eerlijk, evidence-informed en hands-on. Zodat jij altijd weet waar je aan toe b…" at bounding box center [660, 377] width 672 height 57
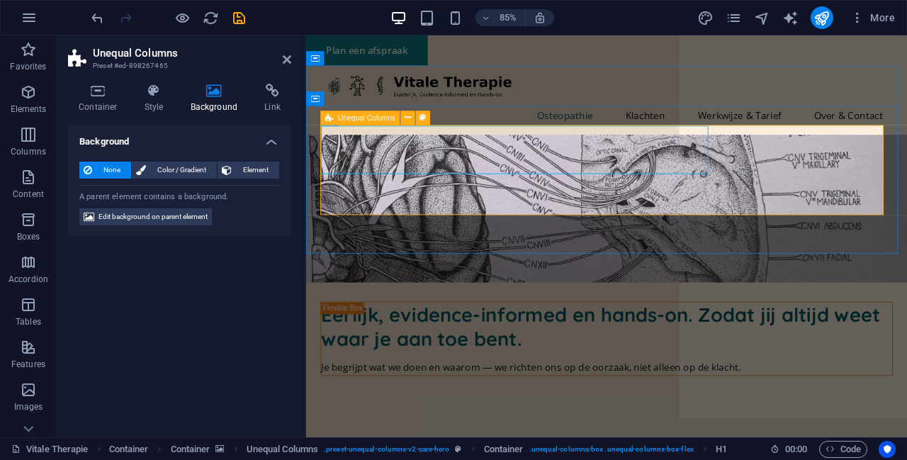
click at [844, 349] on div "Eerlijk, evidence-informed en hands-on. Zodat jij altijd weet waar je aan toe b…" at bounding box center [659, 393] width 673 height 88
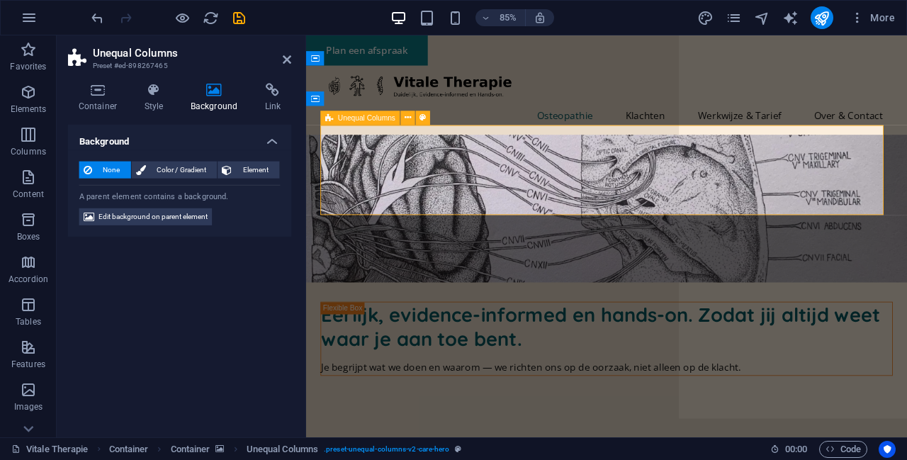
click at [844, 349] on div "Eerlijk, evidence-informed en hands-on. Zodat jij altijd weet waar je aan toe b…" at bounding box center [659, 393] width 673 height 88
click at [101, 96] on icon at bounding box center [98, 91] width 60 height 14
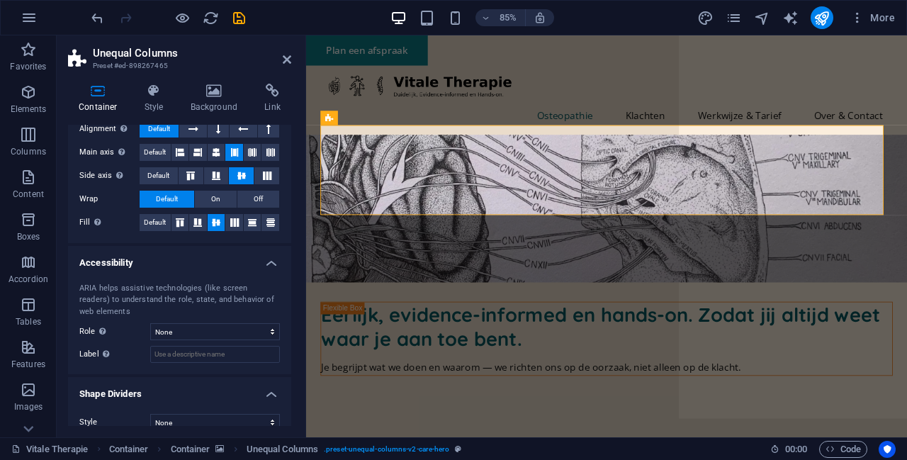
scroll to position [248, 0]
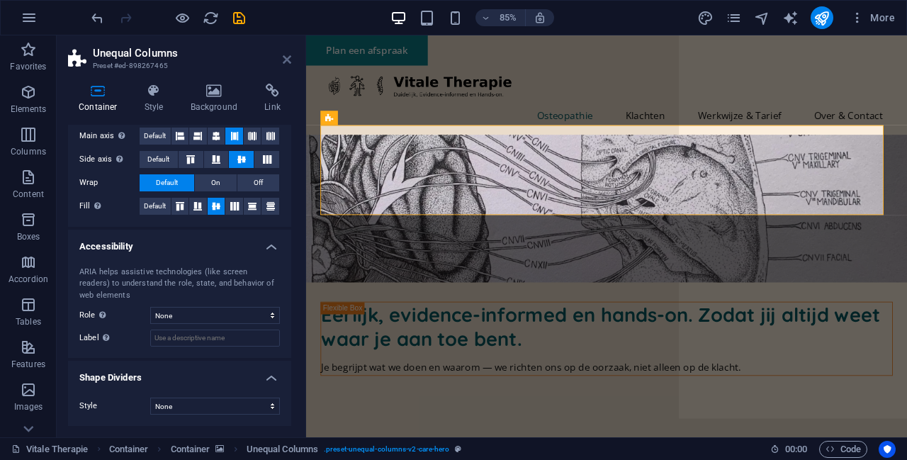
click at [286, 61] on icon at bounding box center [287, 59] width 9 height 11
